Goal: Find specific page/section: Find specific page/section

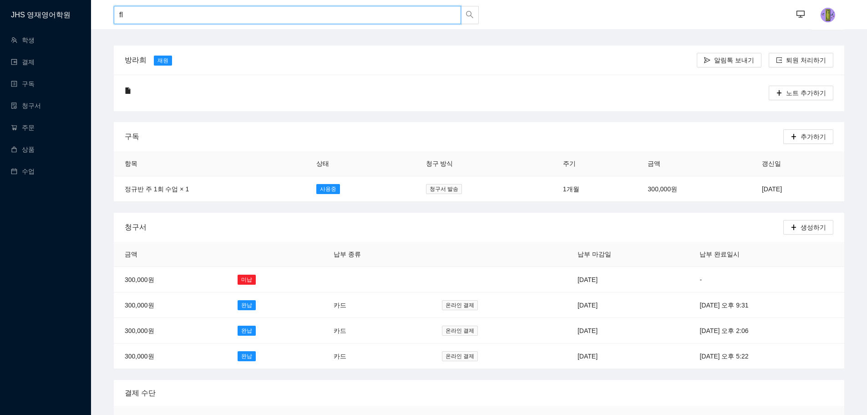
type input "f"
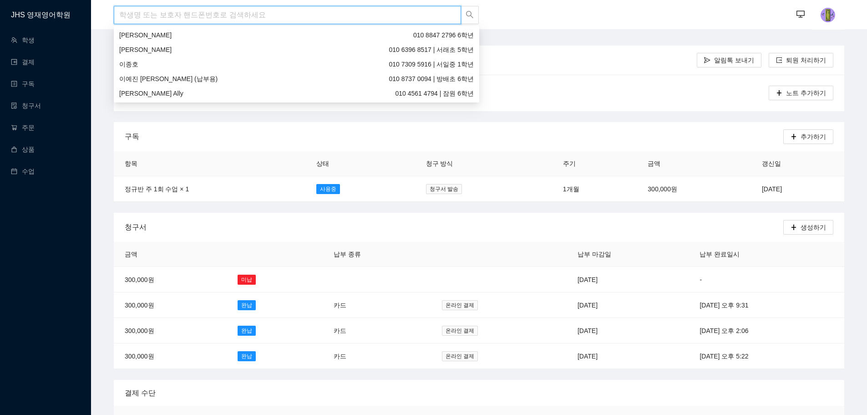
type input "ㅇ"
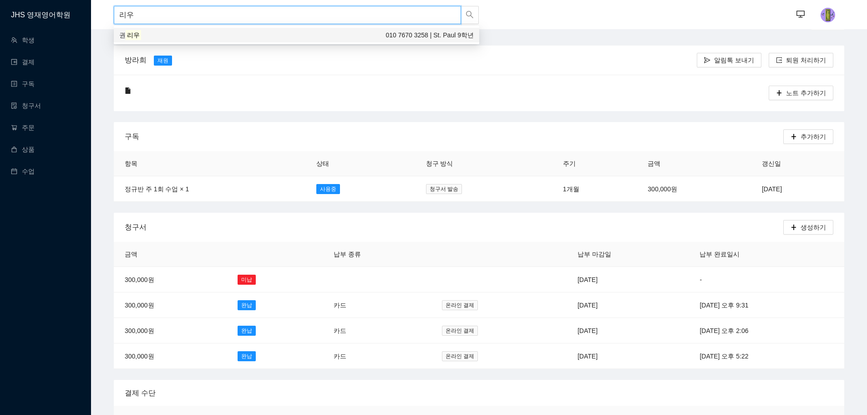
click at [347, 36] on div "[PERSON_NAME] 010 7670 3258 | St. Paul 9학년" at bounding box center [296, 35] width 355 height 10
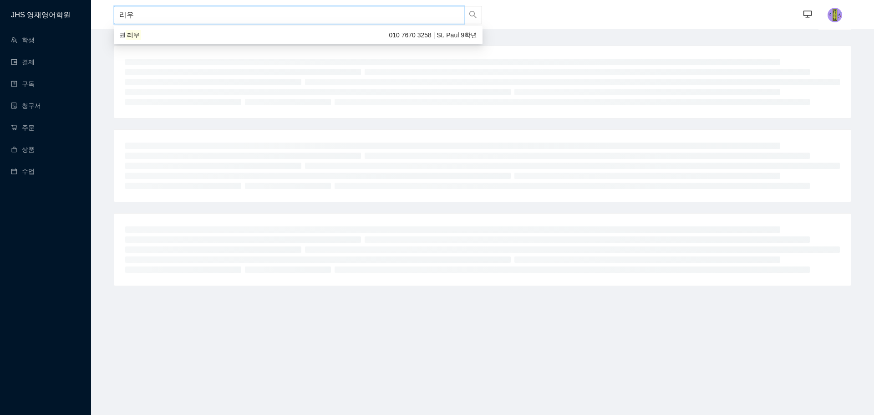
drag, startPoint x: 138, startPoint y: 19, endPoint x: 109, endPoint y: 20, distance: 29.2
click at [109, 20] on header "리우 ··· ···" at bounding box center [482, 14] width 783 height 29
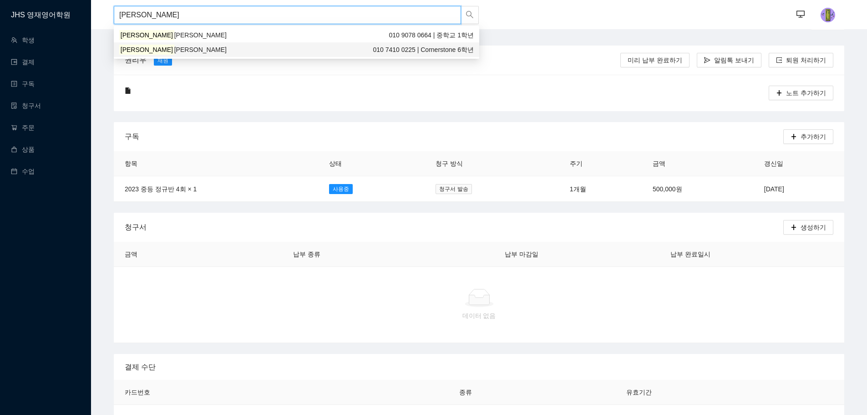
click at [164, 50] on div "[PERSON_NAME] [PERSON_NAME] 010 7410 0225 | Cornerstone 6학년" at bounding box center [296, 50] width 355 height 10
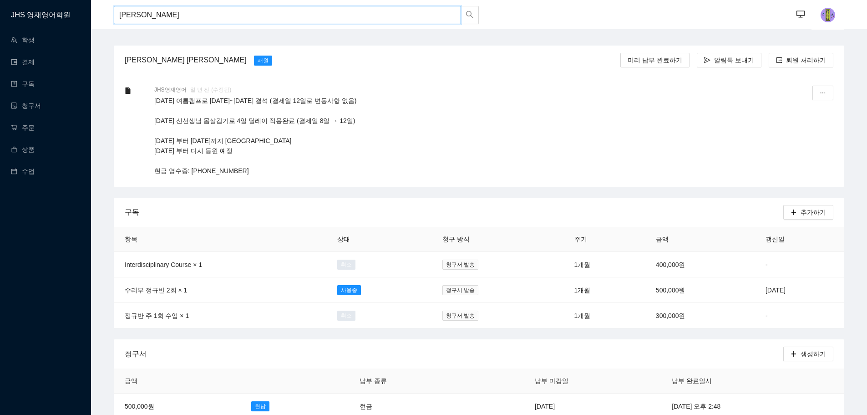
click at [187, 17] on input "[PERSON_NAME]" at bounding box center [287, 15] width 347 height 18
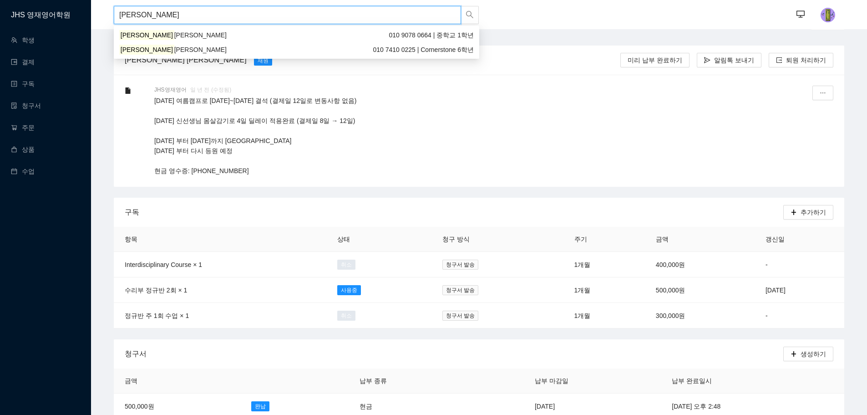
drag, startPoint x: 172, startPoint y: 19, endPoint x: 119, endPoint y: 20, distance: 52.8
click at [119, 20] on input "[PERSON_NAME]" at bounding box center [287, 15] width 347 height 18
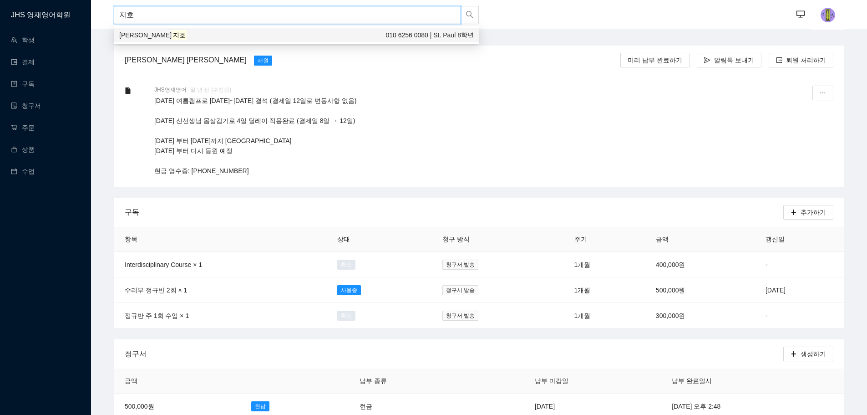
click at [273, 39] on div "[PERSON_NAME] 010 6256 0080 | St. Paul 8학년" at bounding box center [296, 35] width 355 height 10
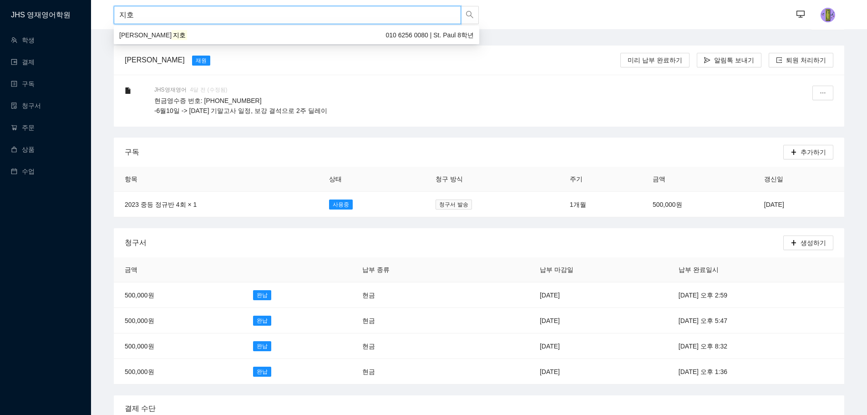
drag, startPoint x: 172, startPoint y: 19, endPoint x: 0, endPoint y: 29, distance: 172.4
click at [189, 48] on div "이 다연 [PERSON_NAME] 010 2306 0706 | 중대부초 5학년" at bounding box center [296, 50] width 355 height 10
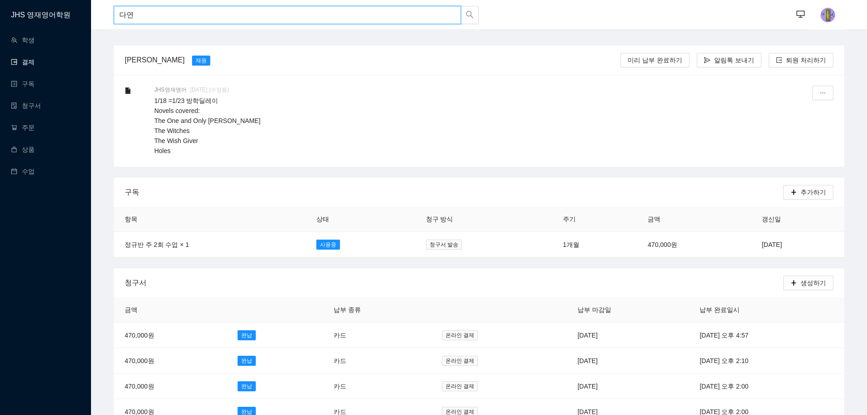
type input "다연"
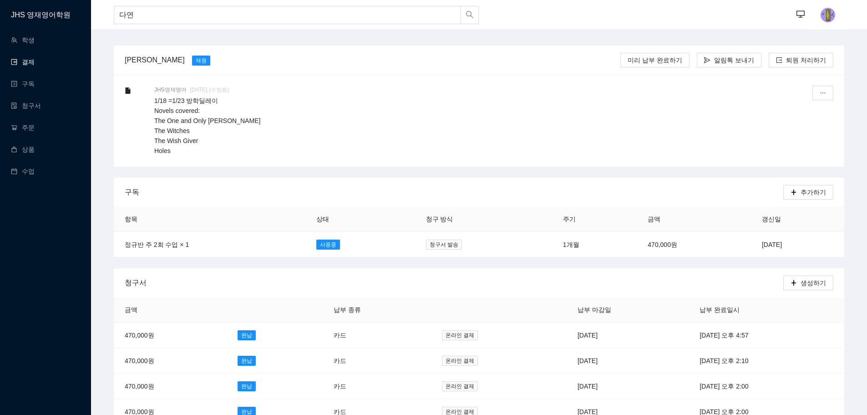
click at [32, 65] on link "결제" at bounding box center [23, 61] width 24 height 7
